Goal: Answer question/provide support

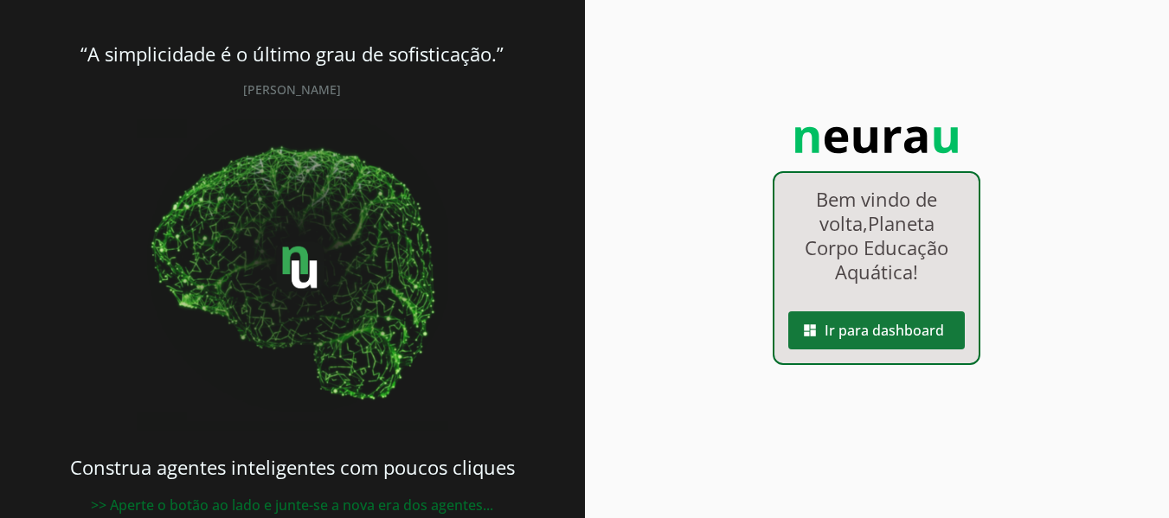
click at [884, 333] on span at bounding box center [876, 331] width 177 height 42
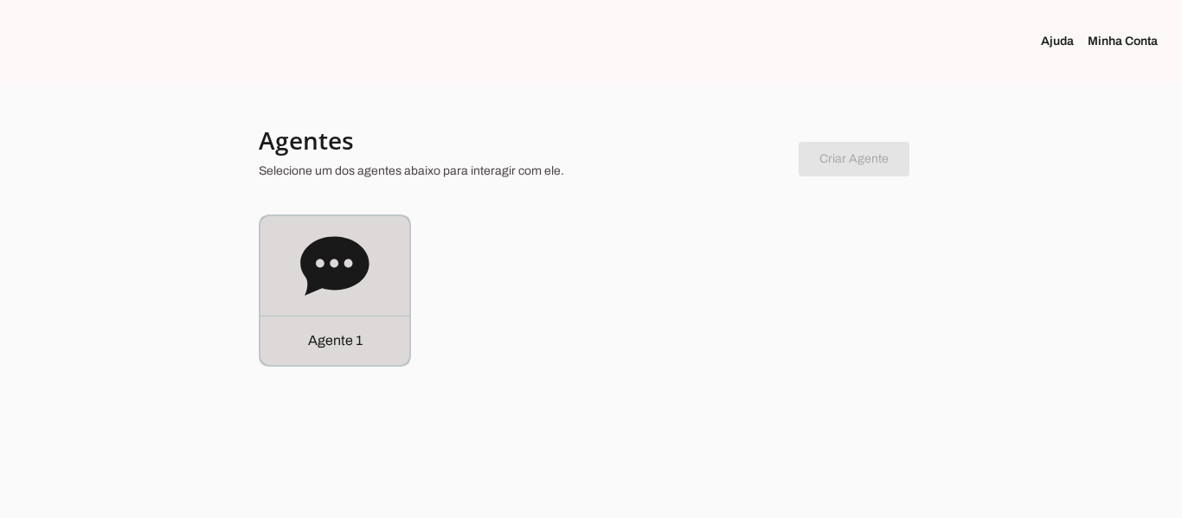
click at [326, 274] on icon at bounding box center [334, 265] width 68 height 59
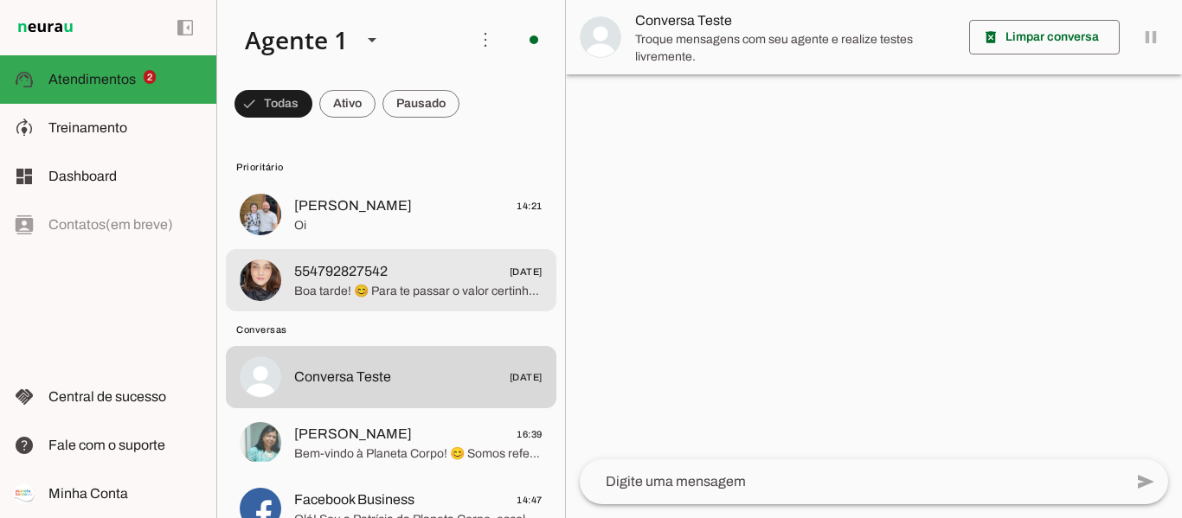
click at [430, 295] on span "Boa tarde! 😊 Para te passar o valor certinho, me conta por favor: qual a idade …" at bounding box center [418, 291] width 248 height 17
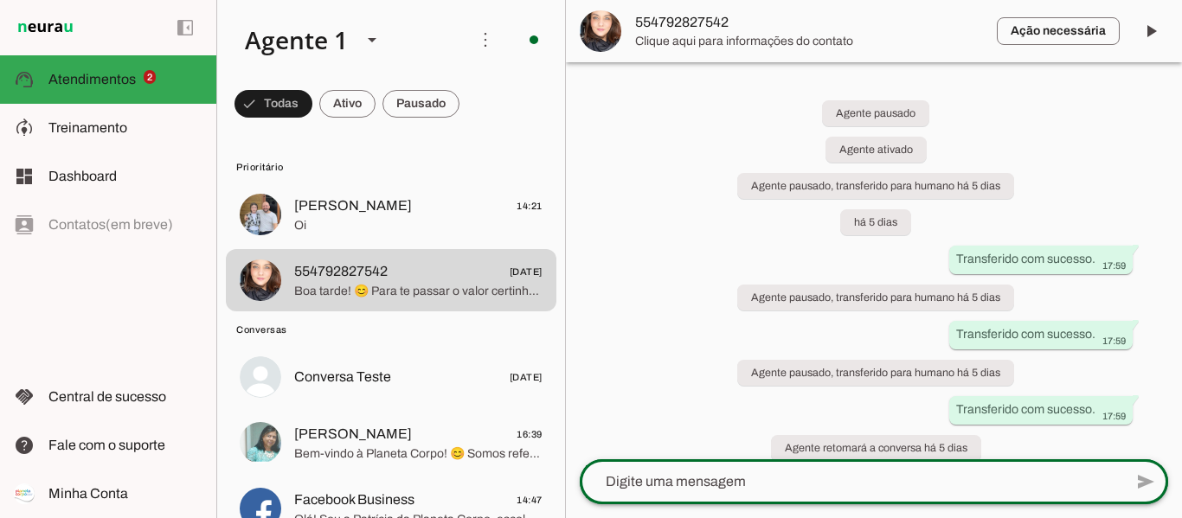
click at [895, 498] on div at bounding box center [851, 481] width 543 height 45
